Goal: Navigation & Orientation: Find specific page/section

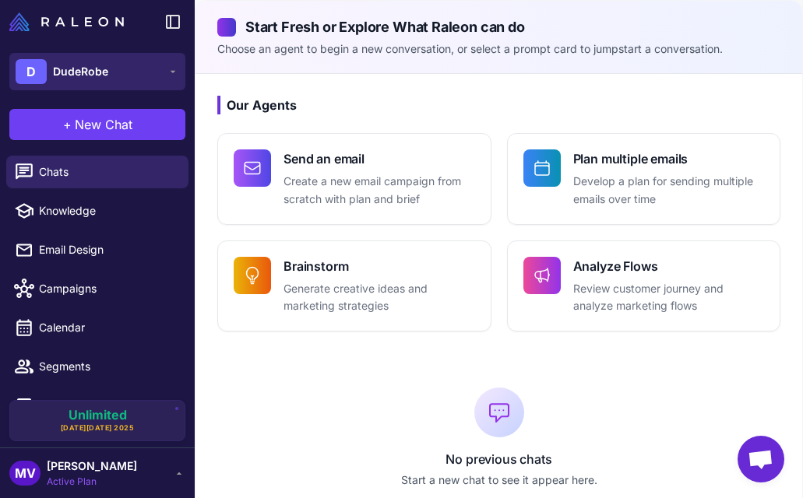
click at [174, 68] on icon at bounding box center [173, 71] width 12 height 12
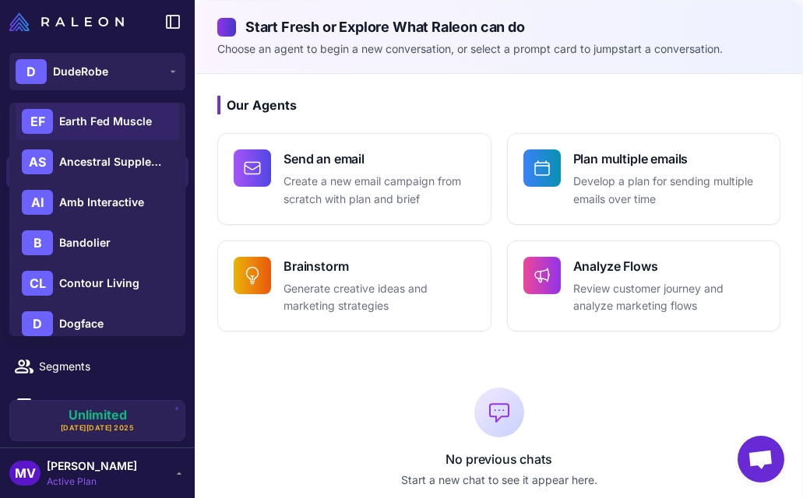
scroll to position [143, 0]
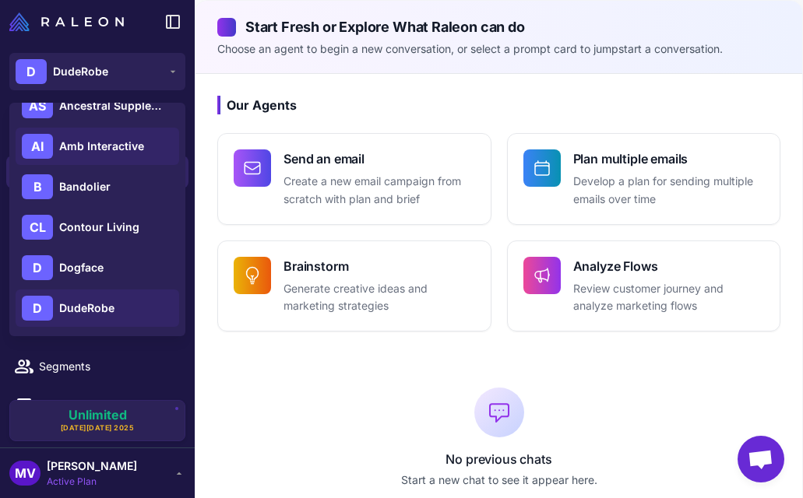
click at [128, 149] on span "Amb Interactive" at bounding box center [101, 146] width 85 height 17
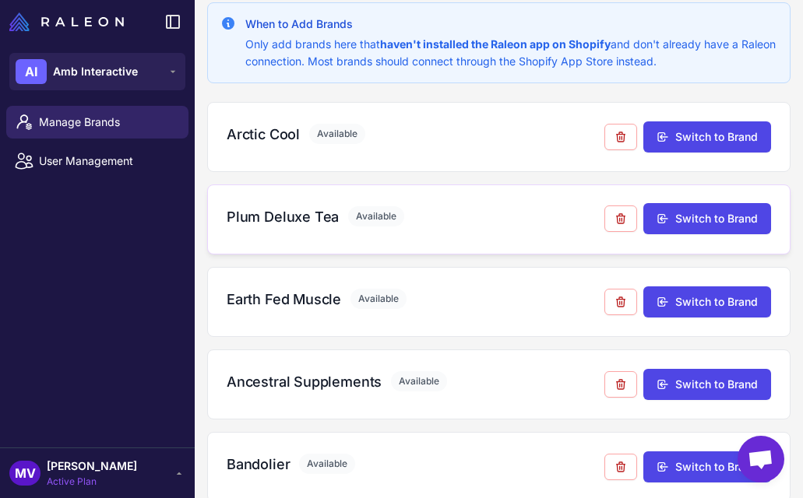
scroll to position [99, 0]
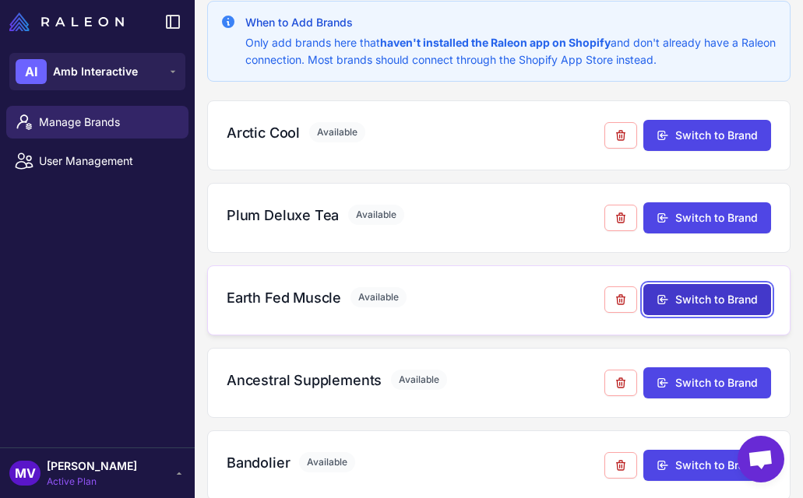
click at [700, 294] on button "Switch to Brand" at bounding box center [707, 299] width 128 height 31
